Goal: Information Seeking & Learning: Compare options

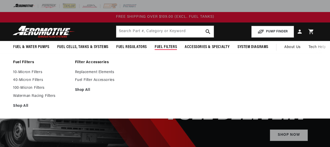
click at [215, 48] on ul "Fuel & Water Pumps Fuel Pumps In-Tank In-Line Fuel Pumps" at bounding box center [140, 47] width 255 height 13
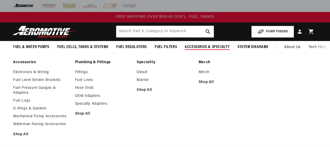
click at [211, 45] on span "Accessories & Specialty" at bounding box center [207, 46] width 45 height 5
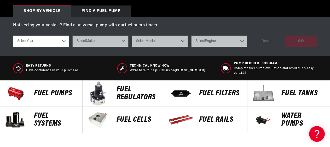
scroll to position [209, 0]
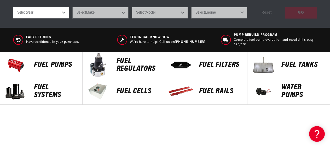
click at [228, 64] on p "FUEL FILTERS" at bounding box center [220, 65] width 43 height 8
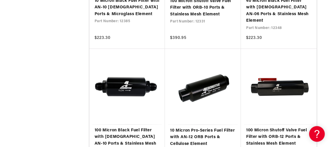
scroll to position [992, 0]
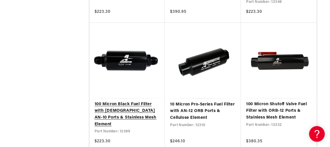
click at [121, 101] on link "100 Micron Black Fuel Filter with [DEMOGRAPHIC_DATA] AN-10 Ports & Stainless Me…" at bounding box center [126, 114] width 65 height 27
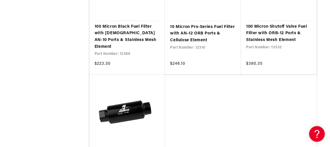
scroll to position [1070, 0]
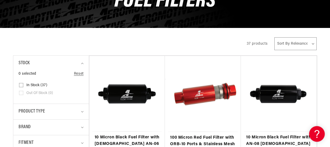
scroll to position [209, 0]
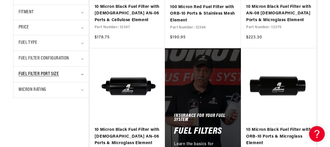
click at [66, 74] on div "Fuel Filter Port Size" at bounding box center [49, 74] width 60 height 8
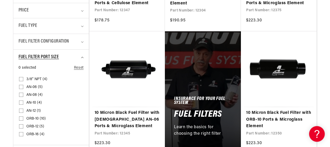
scroll to position [235, 0]
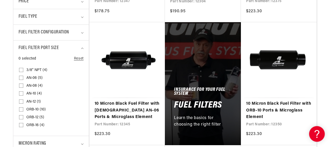
click at [21, 93] on input "AN-10 (4) AN-10 (4 products)" at bounding box center [21, 94] width 4 height 4
checkbox input "true"
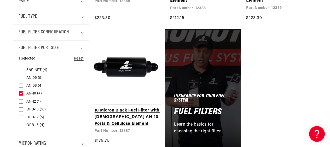
click at [119, 107] on link "10 Micron Black Fuel Filter with Male AN-10 Ports & Cellulose Element" at bounding box center [126, 117] width 65 height 20
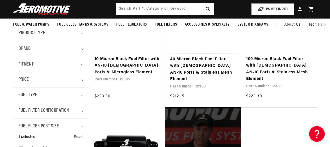
scroll to position [130, 0]
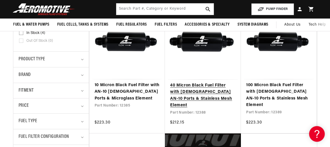
click at [188, 91] on link "40 Micron Black Fuel Filter with Male AN-10 Ports & Stainless Mesh Element" at bounding box center [203, 95] width 66 height 27
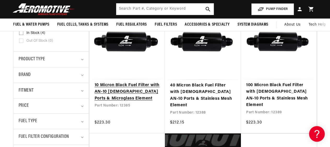
click at [124, 90] on link "10 Micron Black Fuel Filter with AN-10 [DEMOGRAPHIC_DATA] Ports & Microglass El…" at bounding box center [126, 92] width 65 height 20
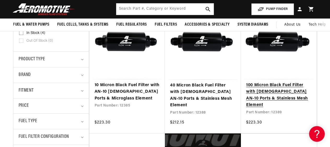
click at [281, 83] on link "100 Micron Black Fuel Filter with Male AN-10 Ports & Stainless Mesh Element" at bounding box center [278, 95] width 65 height 27
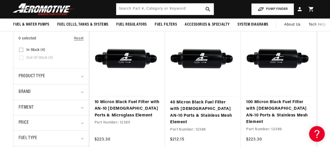
scroll to position [104, 0]
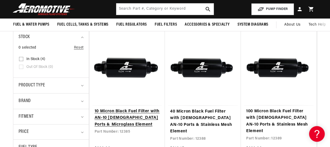
click at [127, 116] on link "10 Micron Black Fuel Filter with AN-10 [DEMOGRAPHIC_DATA] Ports & Microglass El…" at bounding box center [126, 118] width 65 height 20
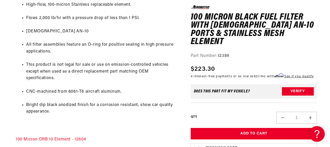
scroll to position [339, 0]
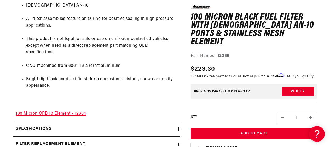
click at [65, 113] on link "100 Micron ORB 10 Element - 12604" at bounding box center [51, 113] width 70 height 4
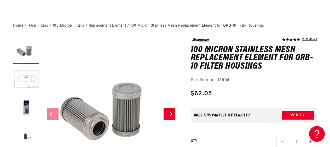
scroll to position [78, 0]
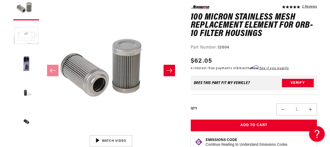
click at [34, 36] on button "Load image 2 in gallery view" at bounding box center [26, 36] width 26 height 26
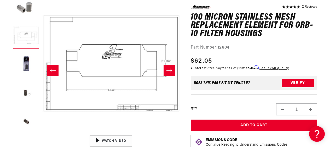
scroll to position [0, 138]
click at [28, 63] on button "Load image 3 in gallery view" at bounding box center [26, 65] width 26 height 26
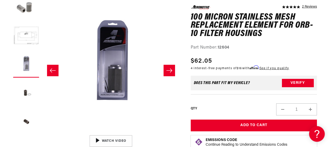
scroll to position [0, 276]
click at [26, 92] on button "Load image 4 in gallery view" at bounding box center [26, 93] width 26 height 26
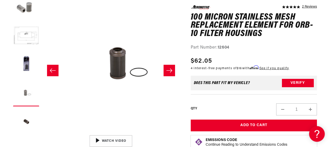
scroll to position [0, 415]
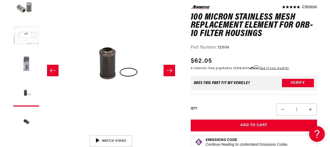
click at [24, 66] on button "Load image 3 in gallery view" at bounding box center [26, 65] width 26 height 26
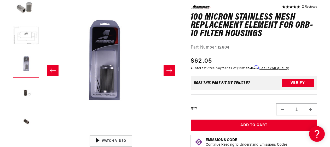
scroll to position [0, 276]
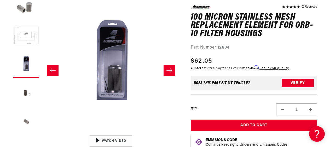
click at [25, 119] on button "Load image 5 in gallery view" at bounding box center [26, 122] width 26 height 26
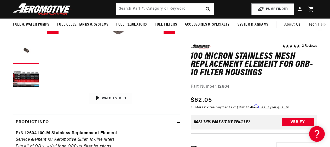
scroll to position [78, 0]
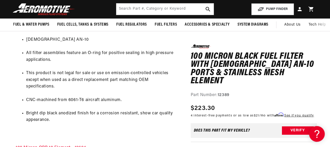
scroll to position [287, 0]
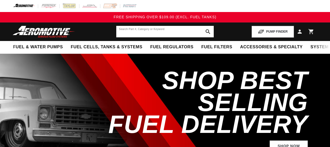
click at [140, 34] on input "text" at bounding box center [164, 31] width 97 height 11
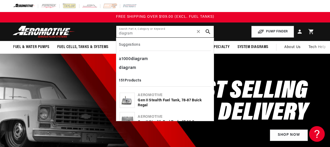
type input "diagram"
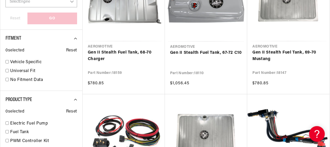
scroll to position [339, 0]
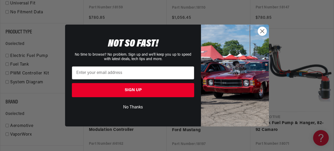
click at [263, 31] on circle "Close dialog" at bounding box center [262, 31] width 9 height 9
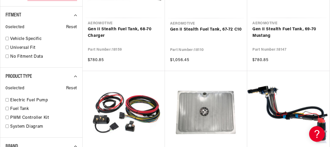
scroll to position [365, 0]
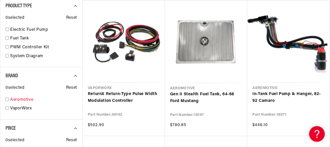
click at [10, 99] on div "Aeromotive 140" at bounding box center [41, 101] width 72 height 9
checkbox input "true"
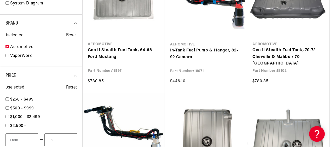
scroll to position [521, 0]
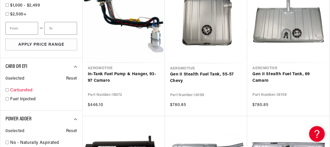
click at [21, 89] on link "Carbureted" at bounding box center [43, 90] width 67 height 7
checkbox input "true"
select select "Carbureted"
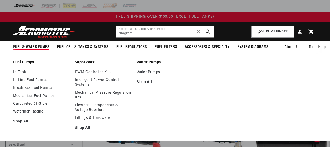
click at [37, 46] on span "Fuel & Water Pumps" at bounding box center [31, 46] width 36 height 5
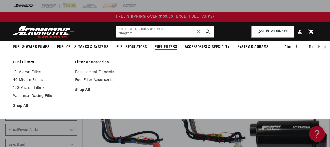
click at [165, 46] on span "Fuel Filters" at bounding box center [165, 46] width 22 height 5
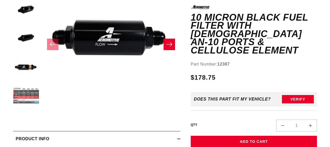
scroll to position [104, 0]
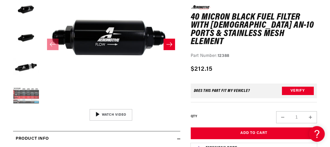
click at [30, 95] on button "Load image 5 in gallery view" at bounding box center [26, 96] width 26 height 26
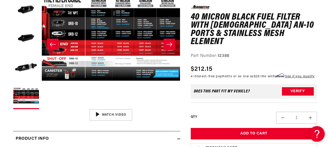
scroll to position [209, 0]
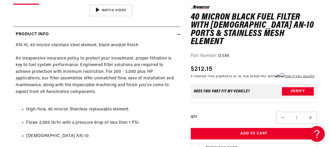
click at [180, 113] on div "AN-10, 40 micron stainless steel element, black anodize finish An inexpensive i…" at bounding box center [96, 145] width 167 height 206
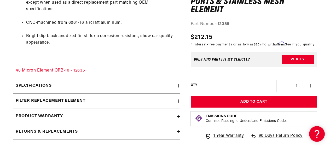
scroll to position [391, 0]
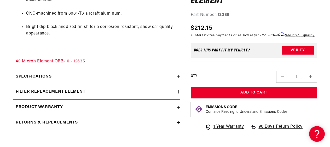
click at [179, 76] on icon at bounding box center [178, 76] width 3 height 3
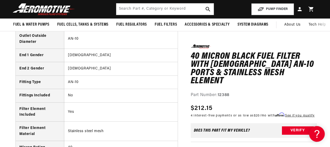
scroll to position [522, 0]
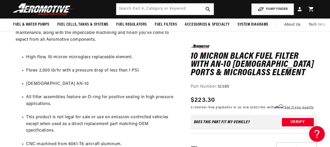
scroll to position [157, 0]
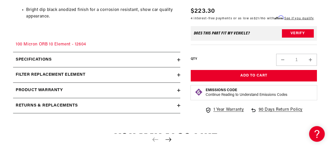
scroll to position [418, 0]
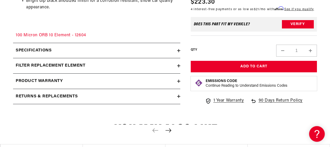
click at [179, 49] on icon at bounding box center [178, 50] width 3 height 3
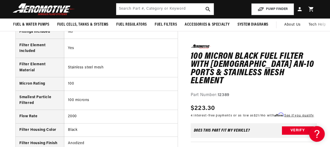
scroll to position [574, 0]
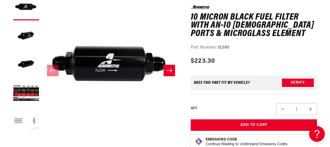
click at [22, 122] on button "Load image 5 in gallery view" at bounding box center [26, 122] width 26 height 26
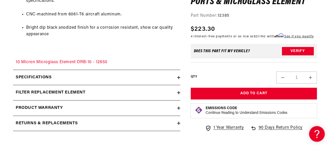
scroll to position [391, 0]
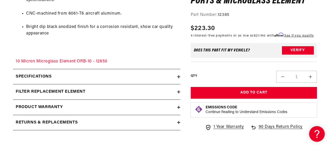
click at [178, 91] on icon at bounding box center [178, 91] width 0 height 3
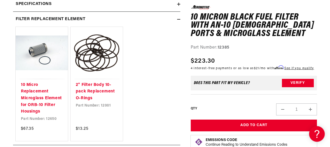
scroll to position [470, 0]
